Goal: Information Seeking & Learning: Find contact information

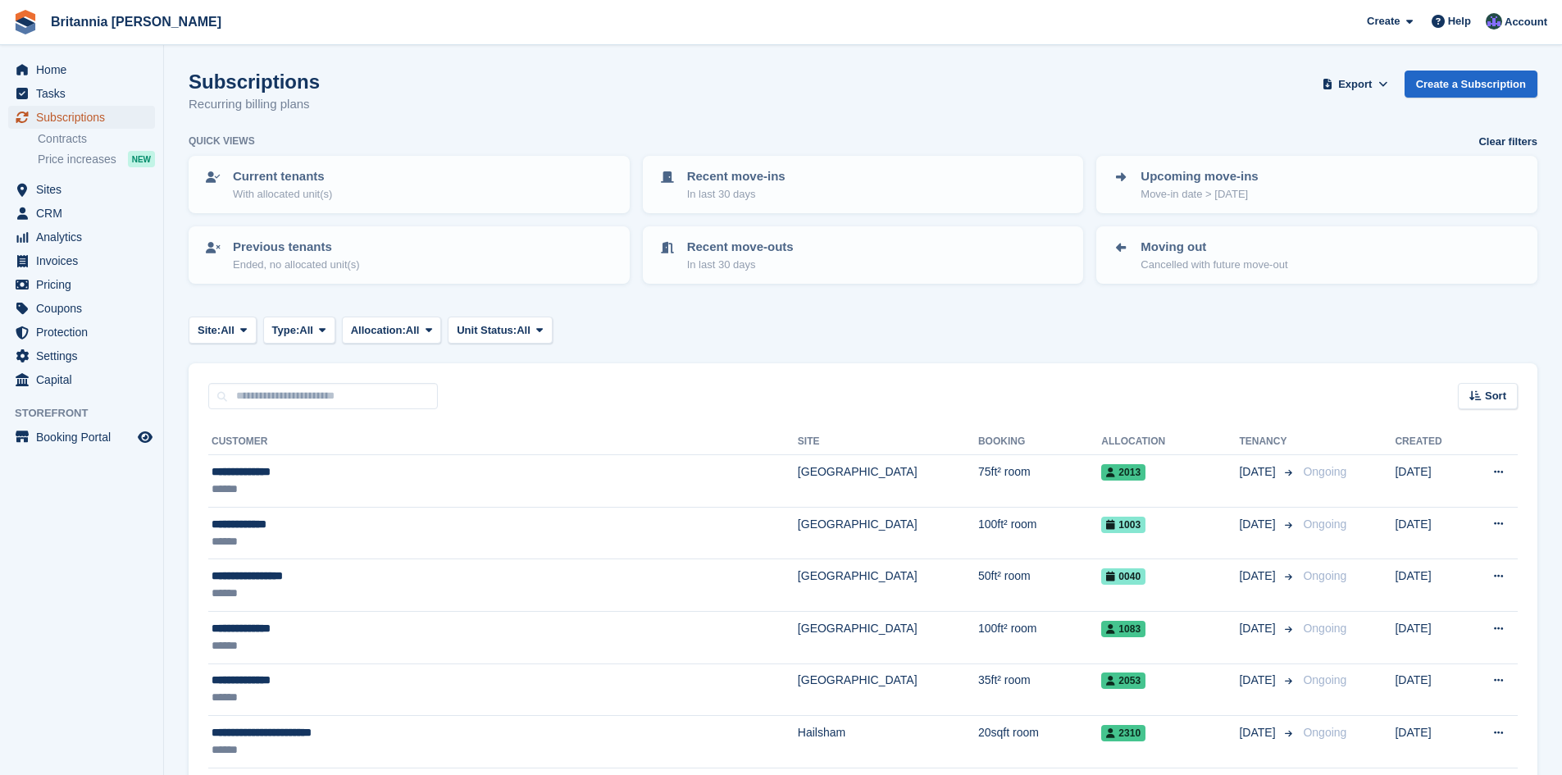
click at [63, 114] on span "Subscriptions" at bounding box center [85, 117] width 98 height 23
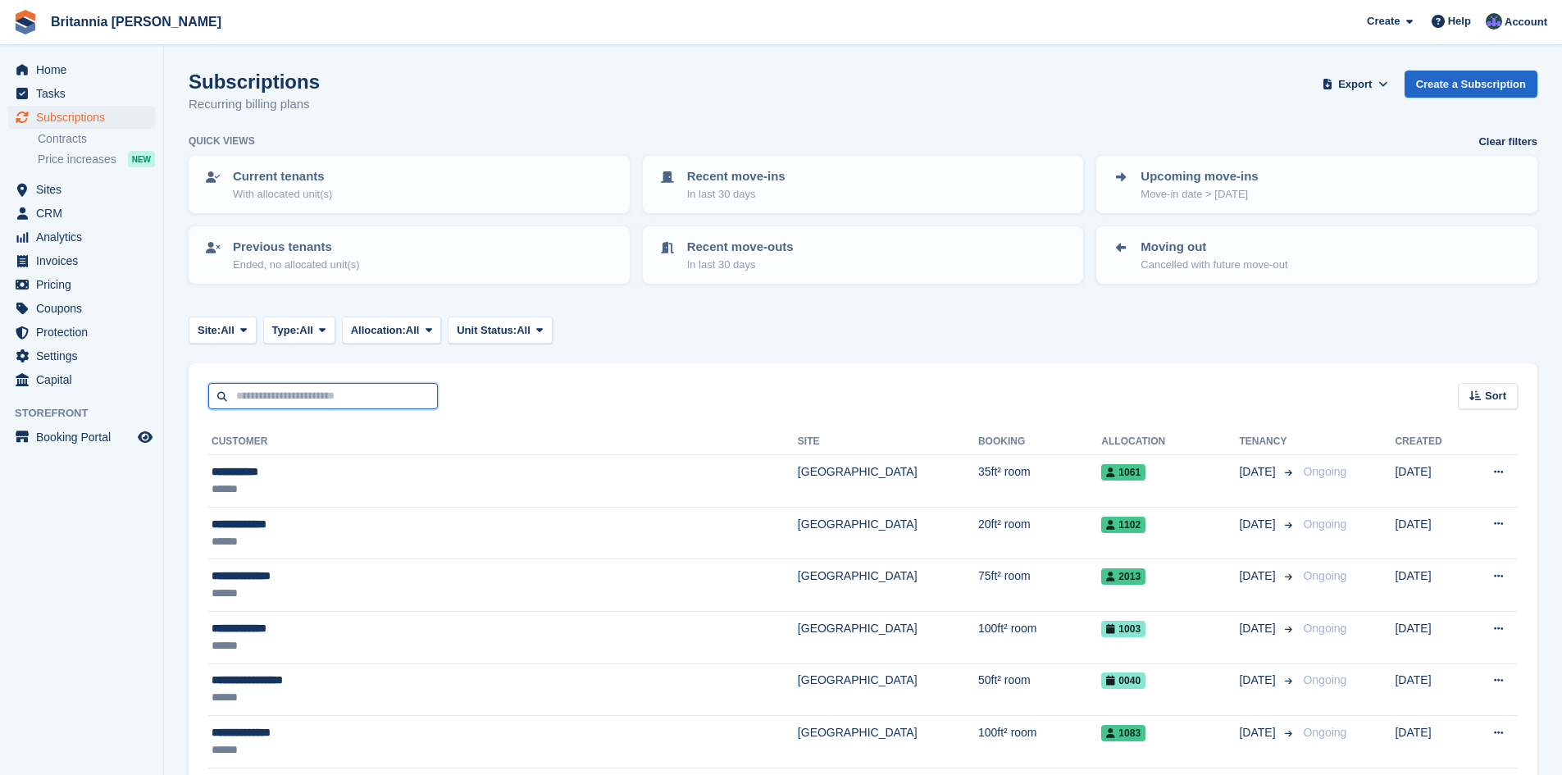
click at [271, 397] on input "text" at bounding box center [323, 396] width 230 height 27
type input "******"
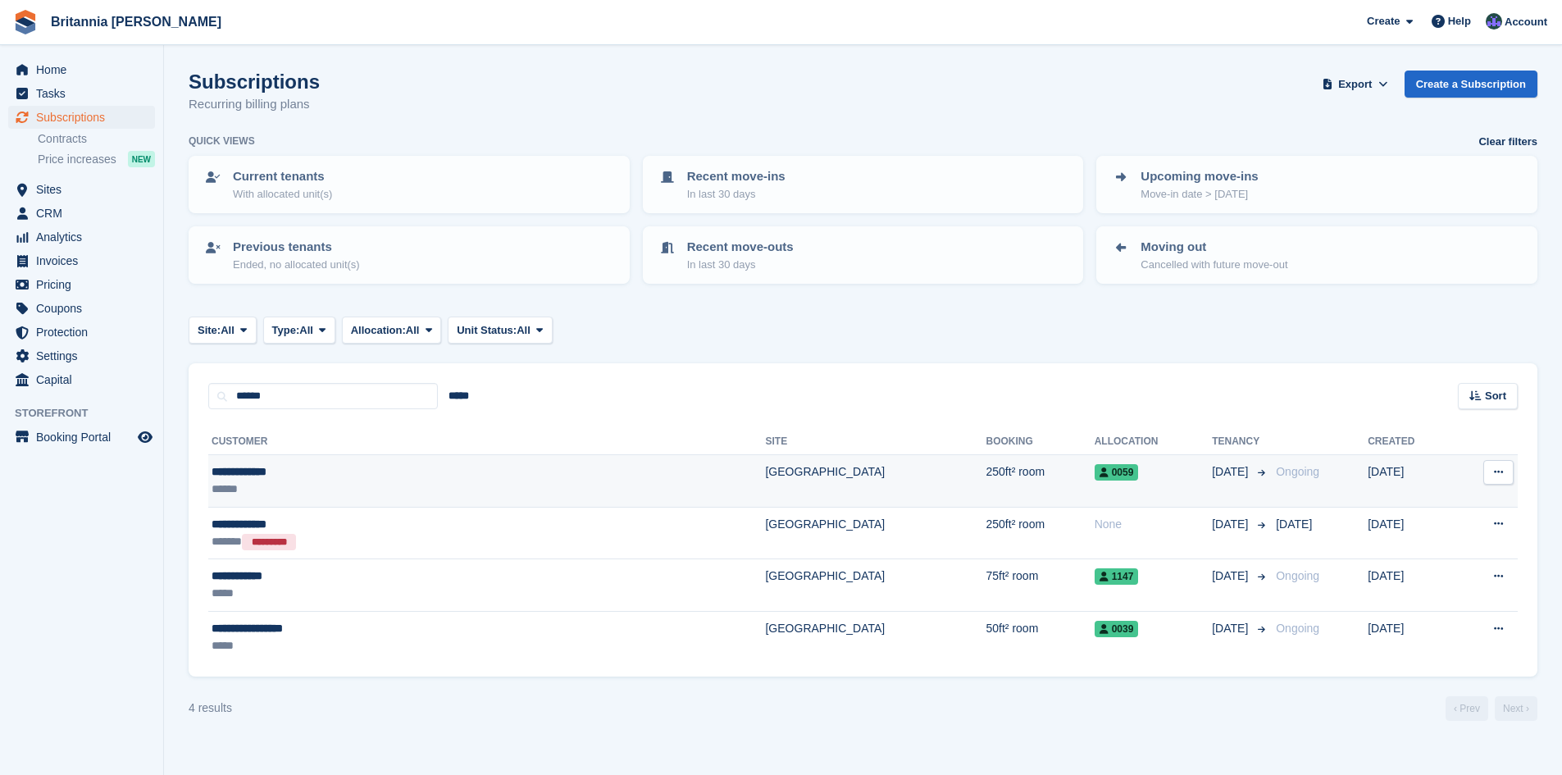
click at [341, 476] on div "**********" at bounding box center [360, 471] width 298 height 17
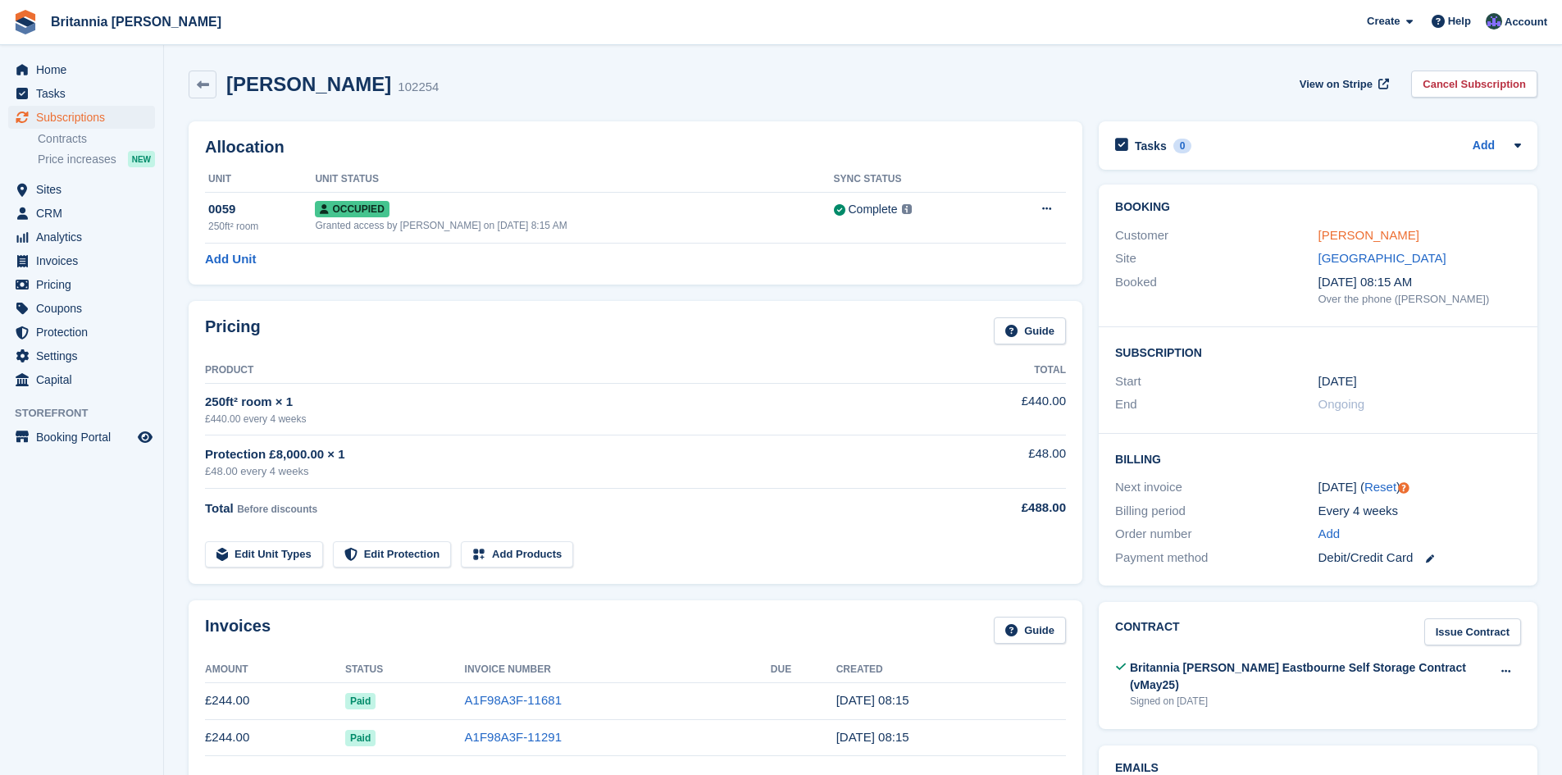
click at [1362, 234] on link "Nathan Hunter" at bounding box center [1368, 235] width 101 height 14
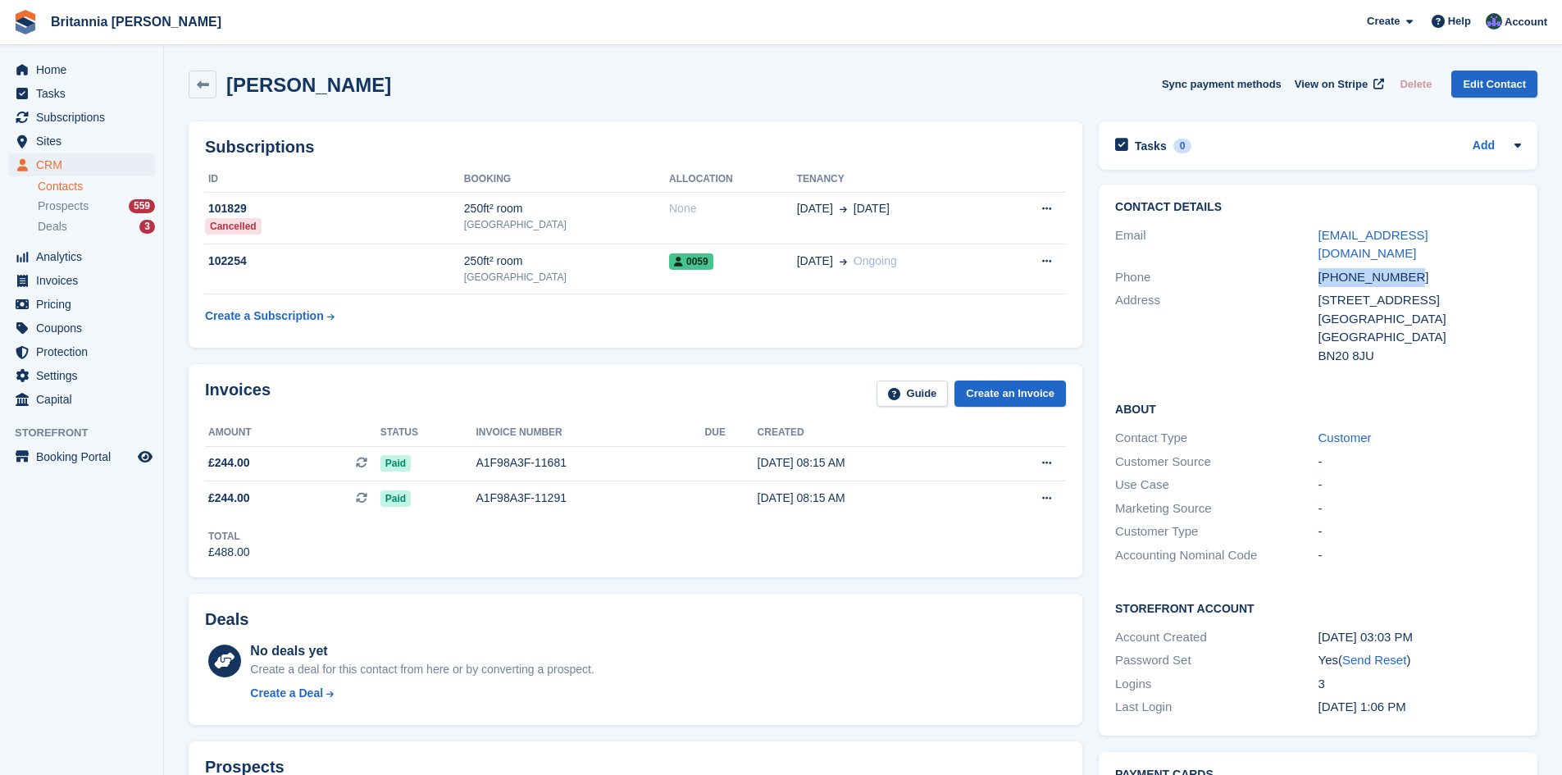
drag, startPoint x: 1412, startPoint y: 256, endPoint x: 1319, endPoint y: 265, distance: 93.1
click at [1319, 268] on div "+447951587039" at bounding box center [1419, 277] width 202 height 19
copy div "+447951587039"
click at [1460, 237] on div "nathanhunter@sky.com" at bounding box center [1419, 244] width 202 height 37
drag, startPoint x: 1458, startPoint y: 235, endPoint x: 1310, endPoint y: 238, distance: 148.4
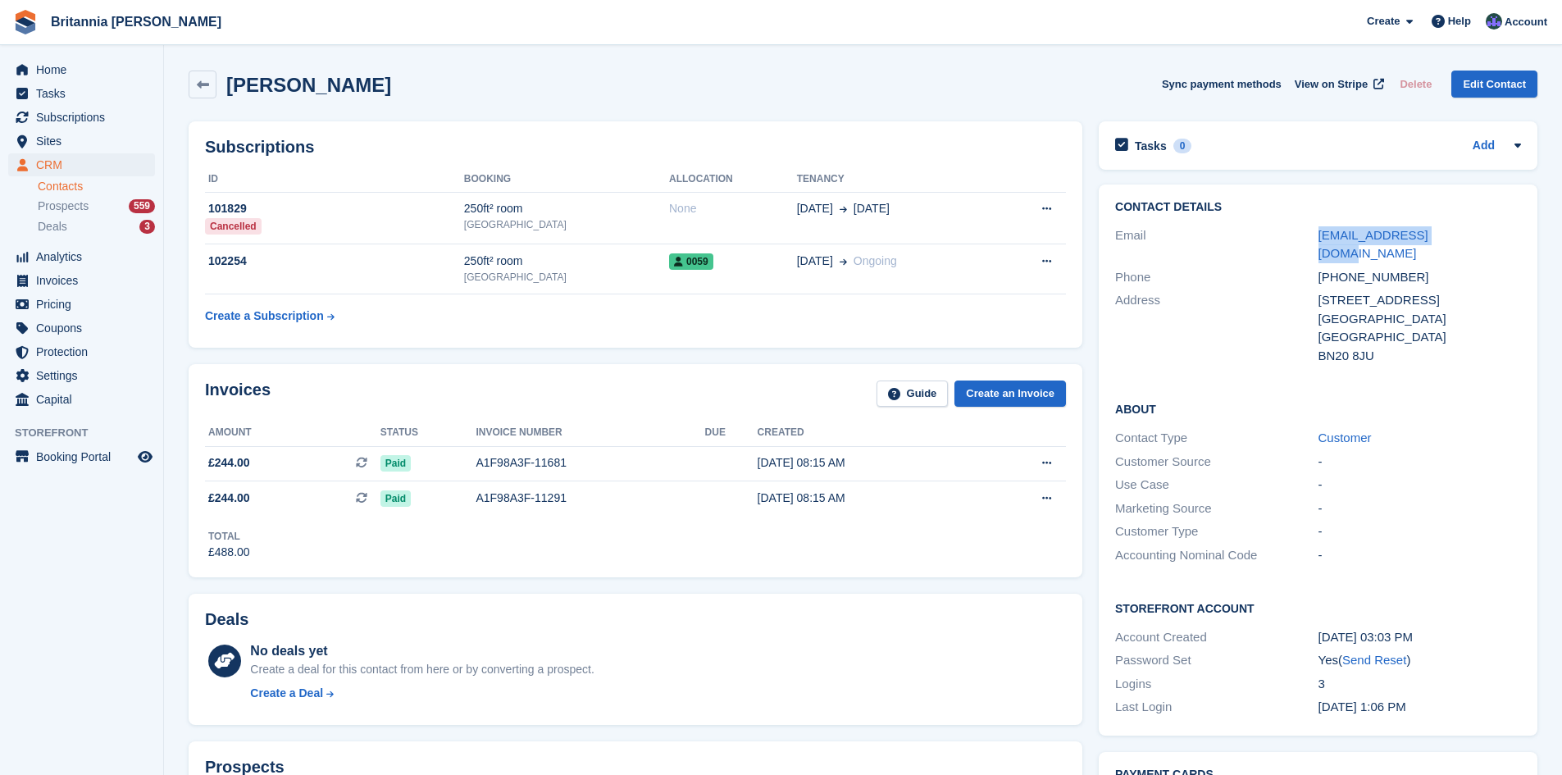
click at [1310, 238] on div "Email nathanhunter@sky.com" at bounding box center [1318, 245] width 406 height 42
copy div "nathanhunter@sky.com"
click at [55, 71] on span "Home" at bounding box center [85, 69] width 98 height 23
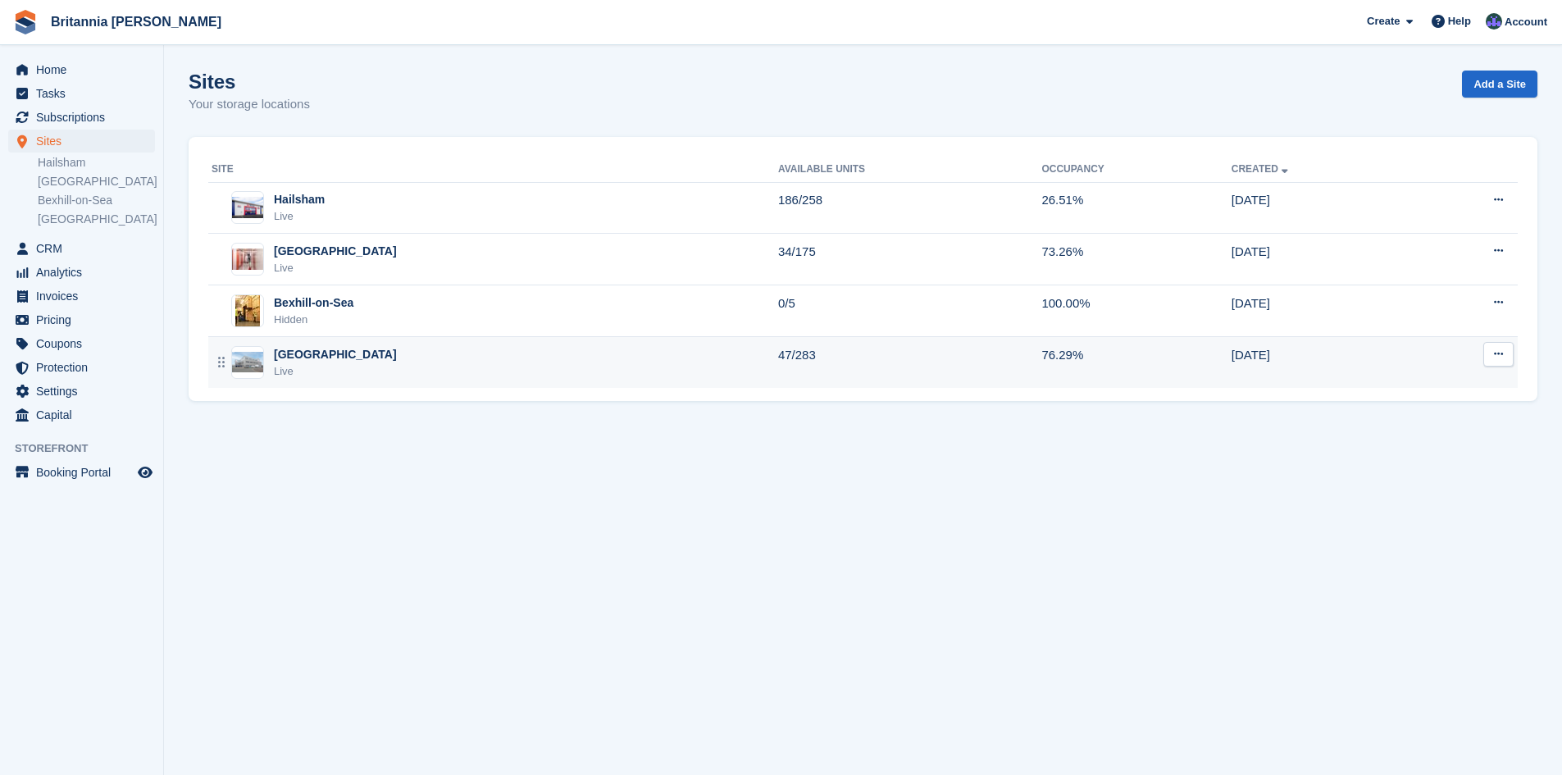
click at [353, 371] on div "Eastbourne Live" at bounding box center [494, 363] width 566 height 34
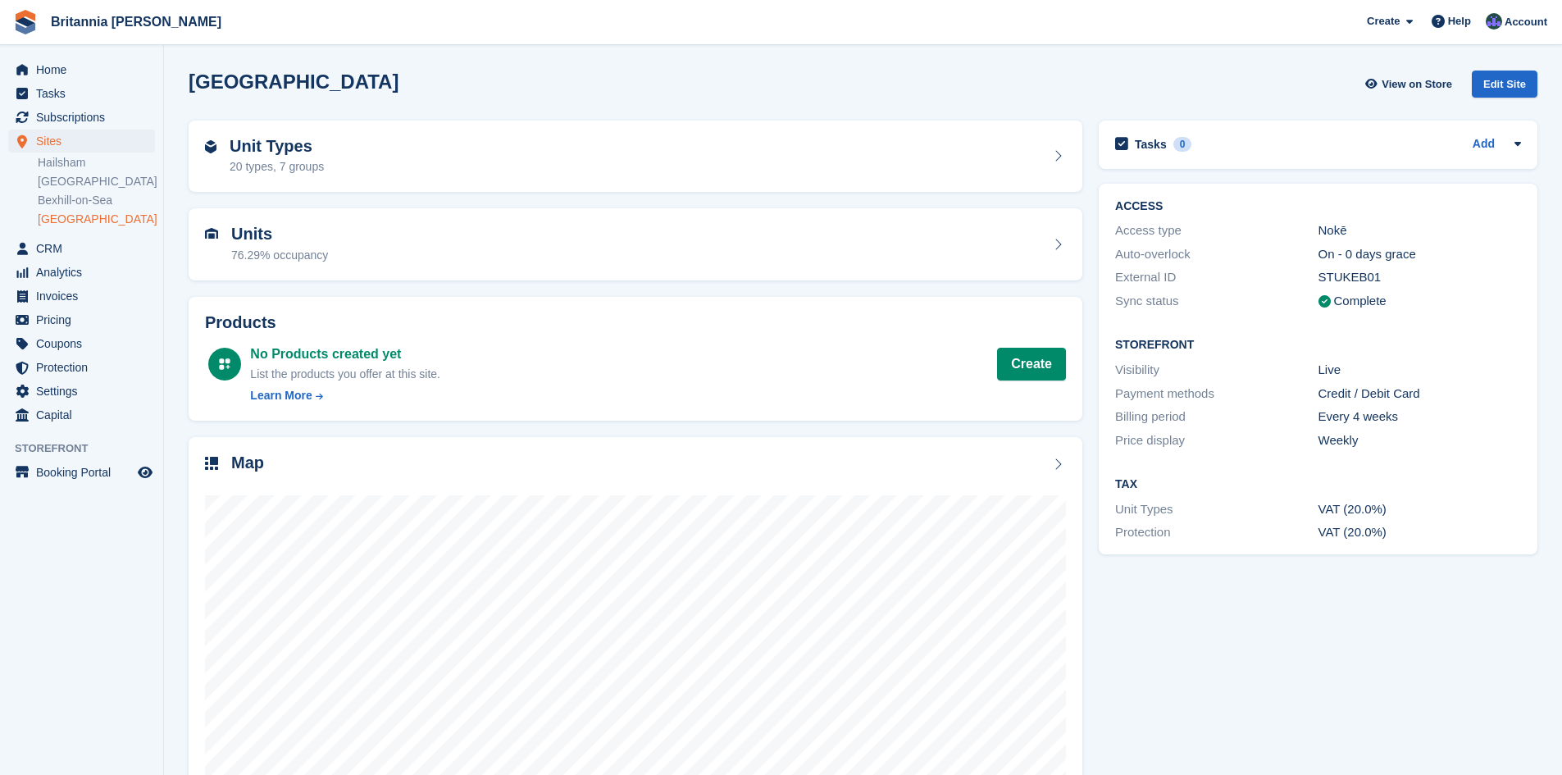
scroll to position [66, 0]
